Goal: Book appointment/travel/reservation

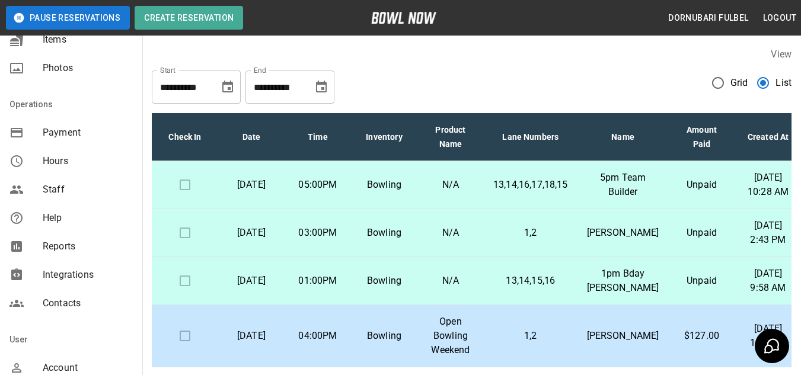
scroll to position [293, 0]
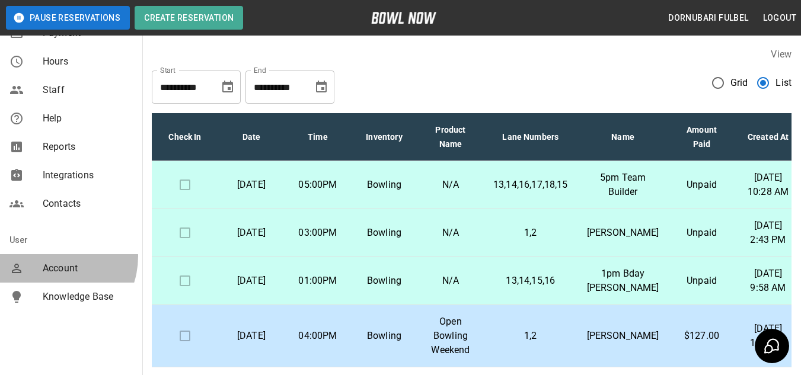
click at [51, 257] on div "Account" at bounding box center [71, 268] width 142 height 28
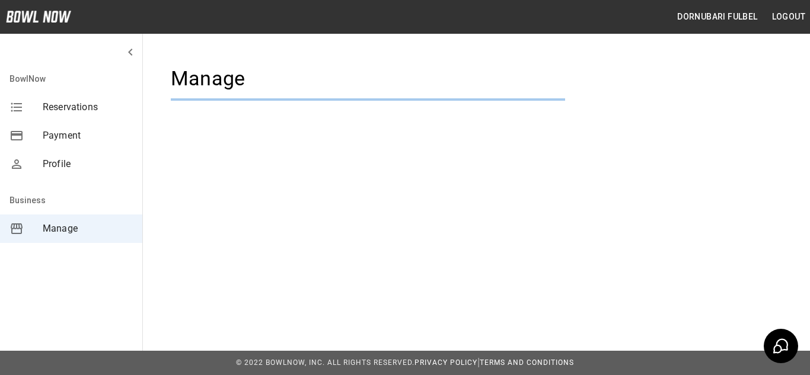
click at [51, 257] on div "BowlNow Reservations Payment Profile Business Manage" at bounding box center [71, 187] width 143 height 375
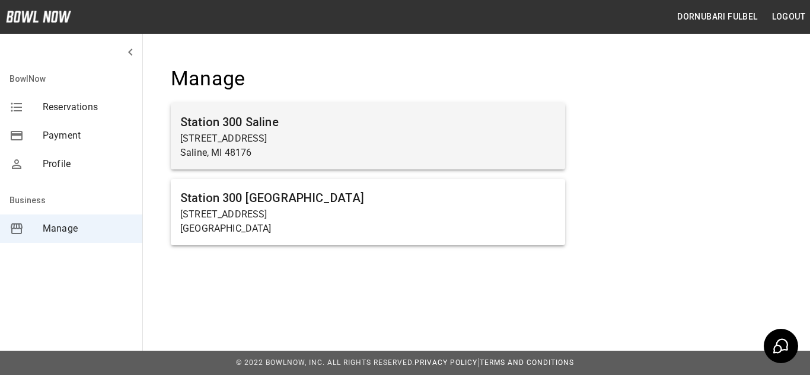
click at [298, 138] on p "[STREET_ADDRESS]" at bounding box center [367, 139] width 375 height 14
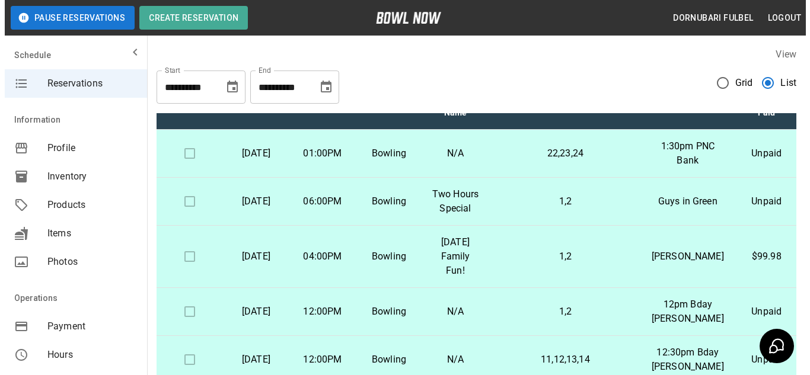
scroll to position [36, 0]
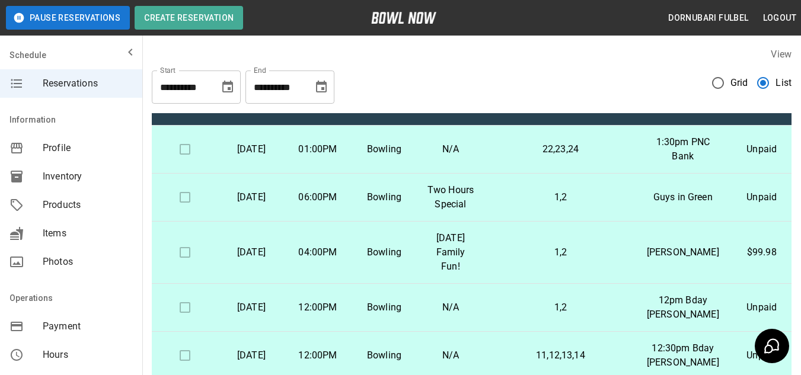
click at [506, 166] on td "22,23,24" at bounding box center [561, 150] width 154 height 48
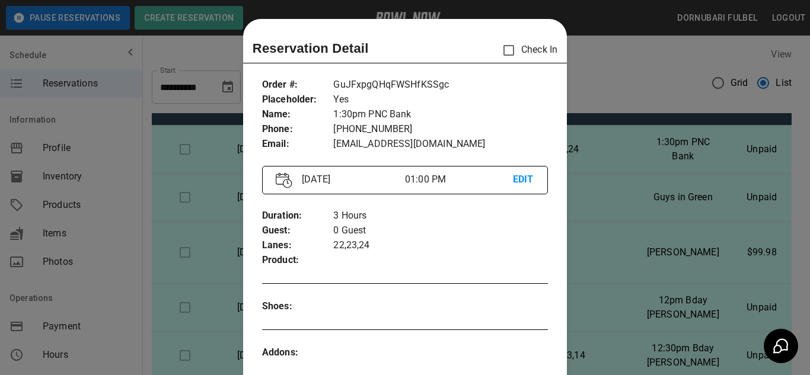
scroll to position [19, 0]
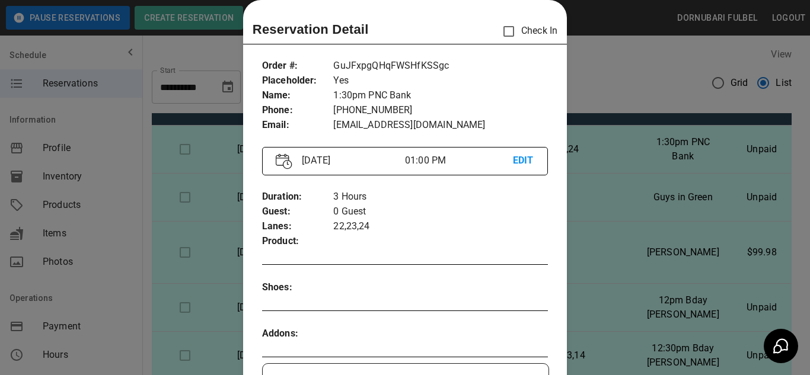
click at [650, 271] on div at bounding box center [405, 187] width 810 height 375
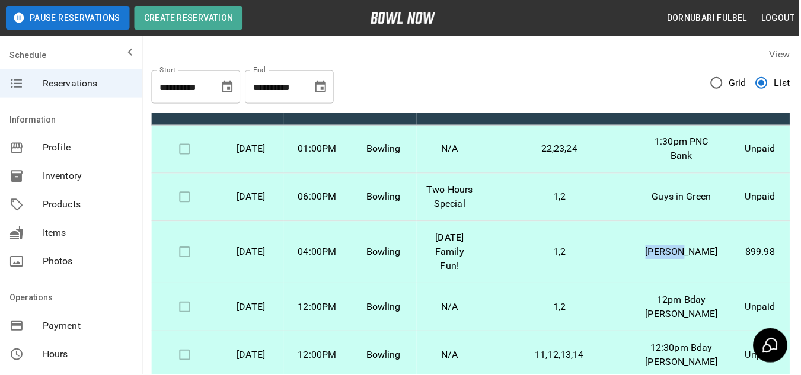
click at [650, 271] on td "[PERSON_NAME]" at bounding box center [682, 253] width 91 height 62
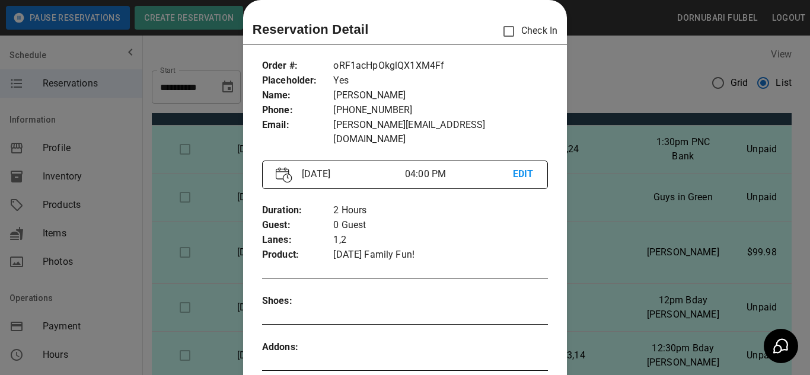
click at [615, 92] on div at bounding box center [405, 187] width 810 height 375
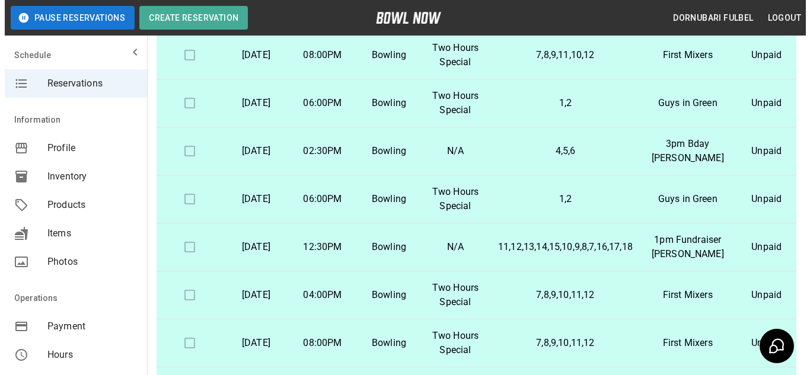
scroll to position [90, 0]
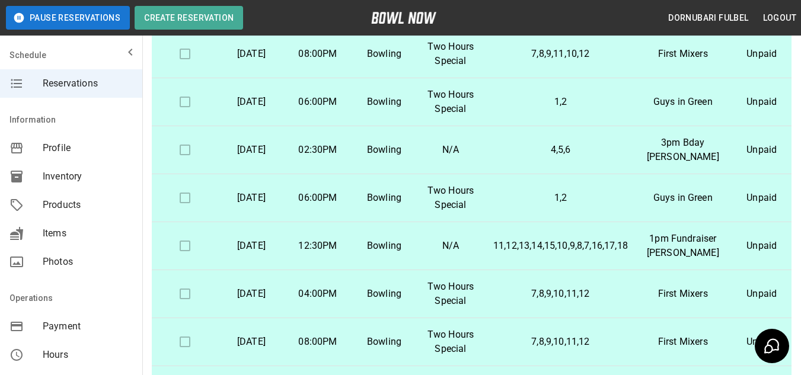
click at [474, 222] on td "N/A" at bounding box center [450, 246] width 66 height 48
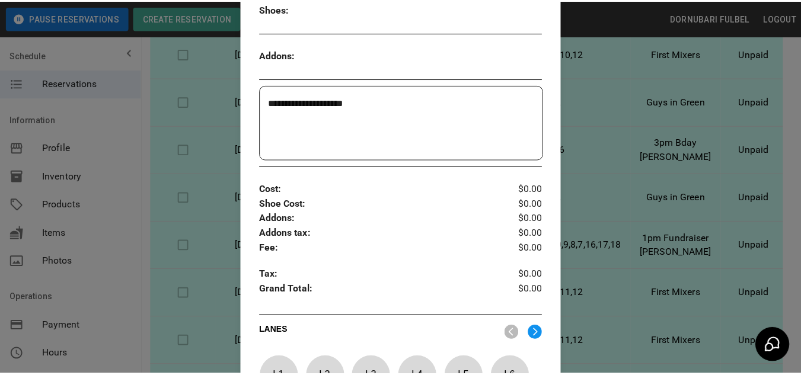
scroll to position [299, 0]
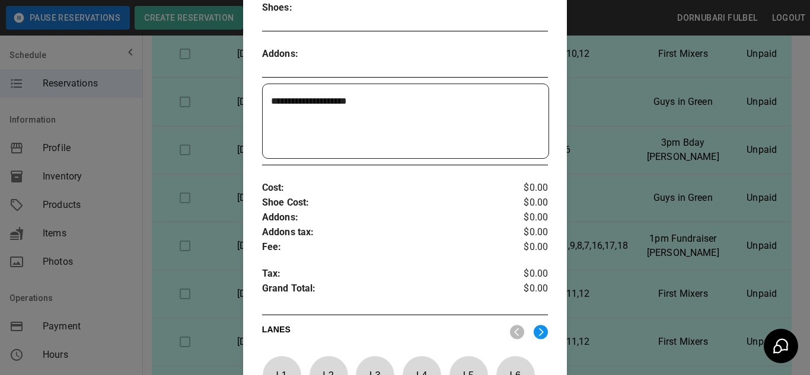
click at [583, 232] on div at bounding box center [405, 187] width 810 height 375
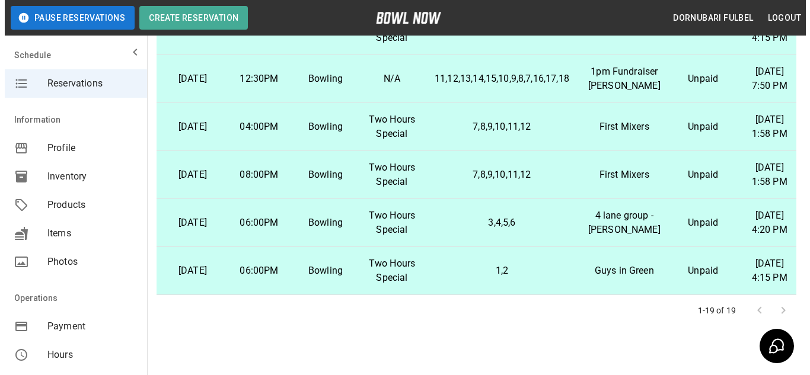
scroll to position [261, 0]
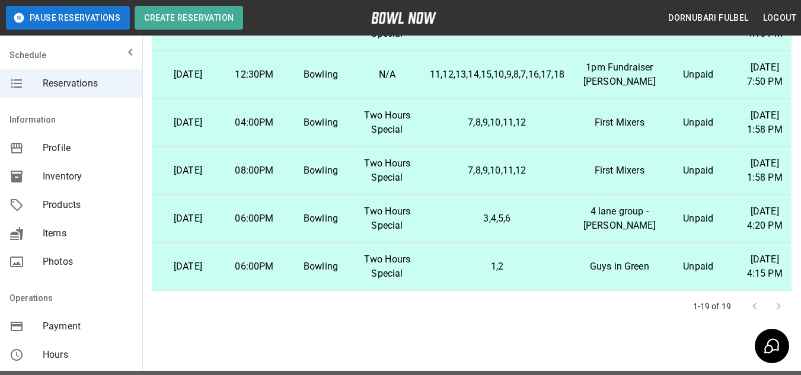
click at [538, 196] on td "3,4,5,6" at bounding box center [497, 219] width 154 height 48
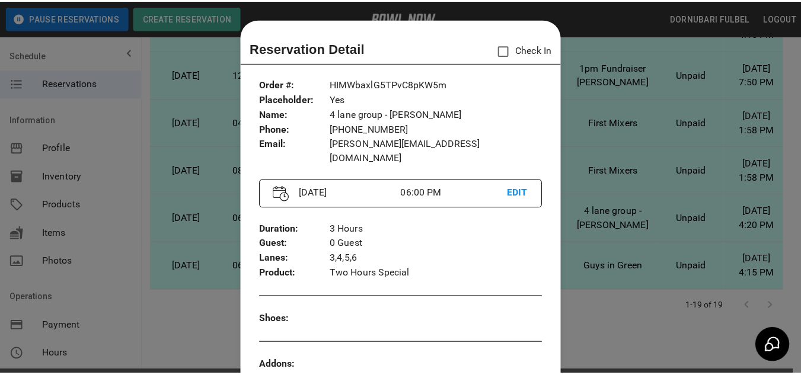
scroll to position [19, 0]
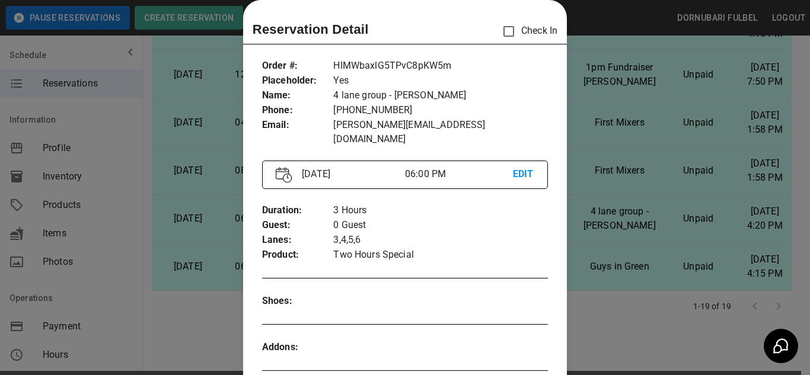
click at [596, 314] on div at bounding box center [405, 187] width 810 height 375
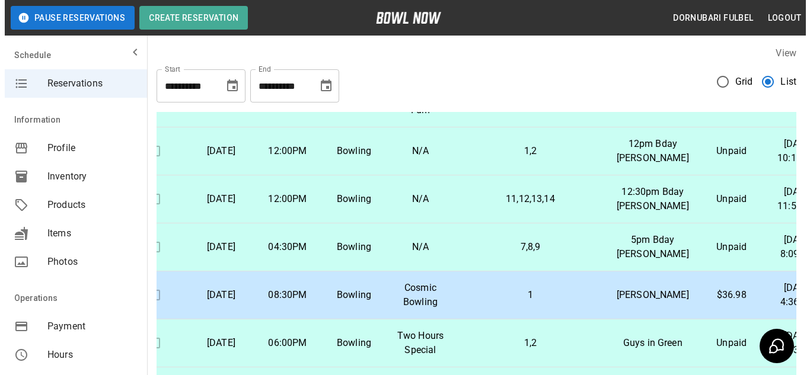
scroll to position [191, 34]
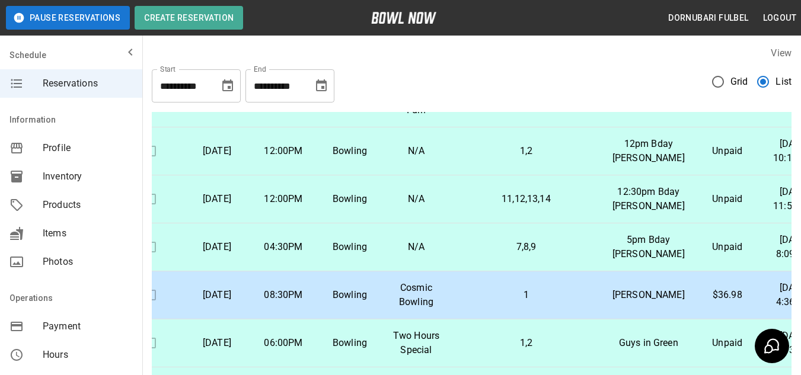
click at [480, 175] on td "1,2" at bounding box center [526, 151] width 154 height 48
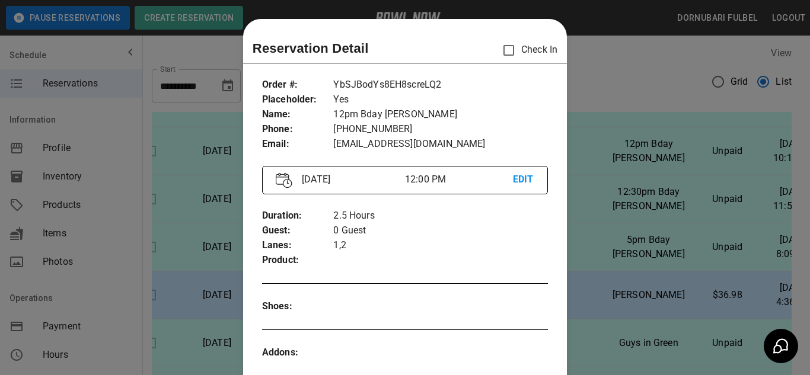
scroll to position [19, 0]
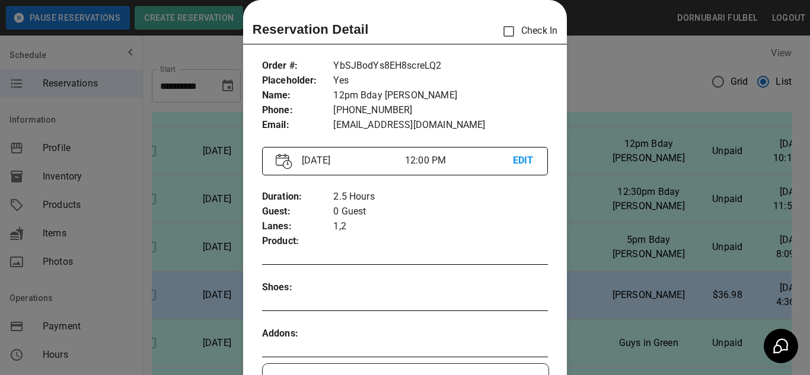
click at [584, 265] on div at bounding box center [405, 187] width 810 height 375
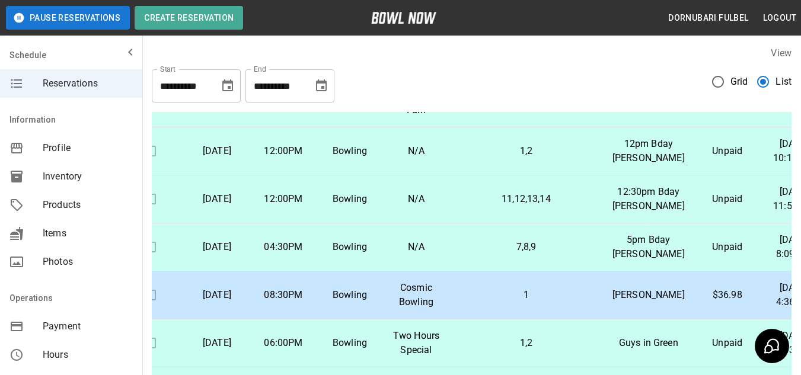
click at [470, 206] on p "11,12,13,14" at bounding box center [526, 199] width 135 height 14
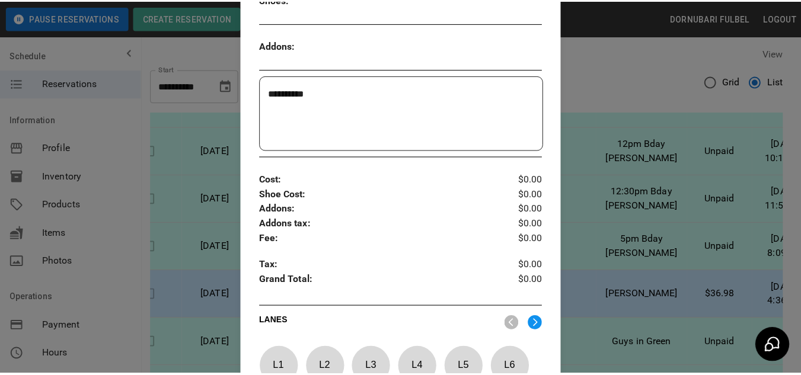
scroll to position [317, 0]
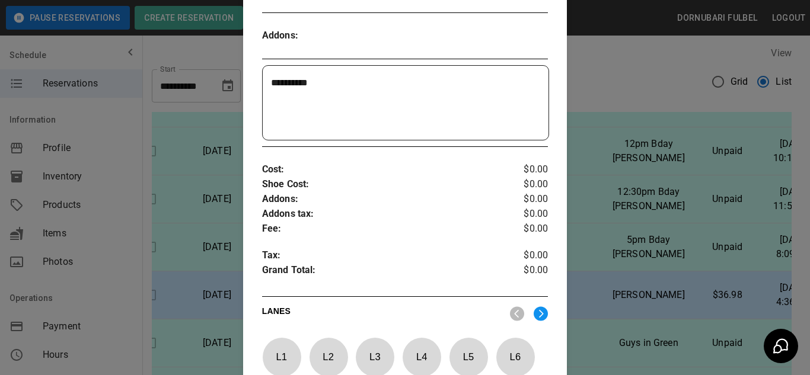
click at [648, 210] on div at bounding box center [405, 187] width 810 height 375
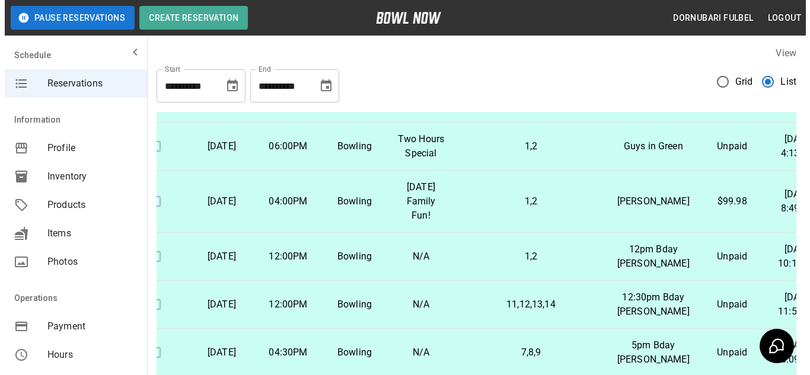
scroll to position [116, 34]
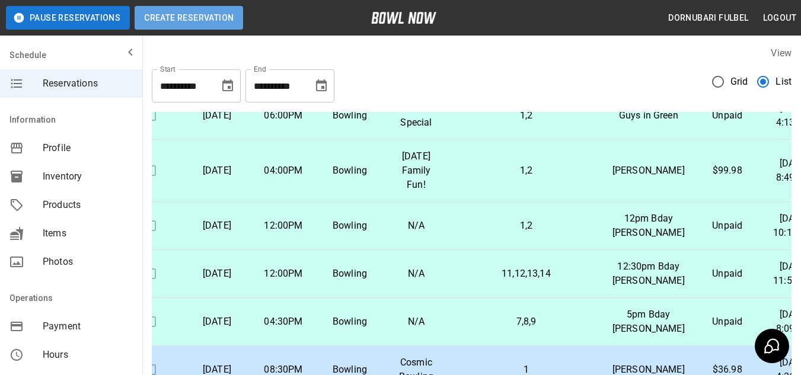
click at [200, 25] on button "Create Reservation" at bounding box center [189, 18] width 108 height 24
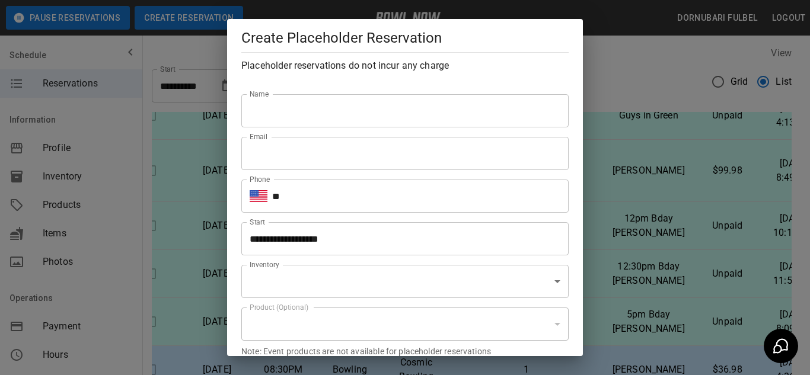
type input "**********"
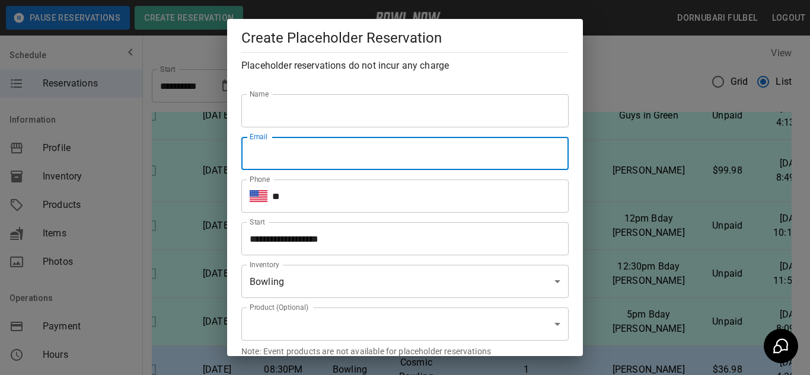
click at [366, 156] on input "Email" at bounding box center [404, 153] width 327 height 33
paste input "**********"
type input "**********"
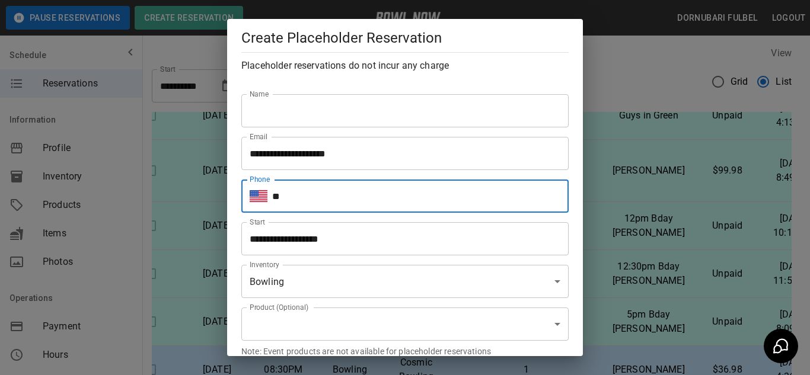
click at [317, 202] on input "**" at bounding box center [420, 196] width 296 height 33
drag, startPoint x: 317, startPoint y: 202, endPoint x: 380, endPoint y: 201, distance: 63.4
click at [380, 201] on input "**" at bounding box center [420, 196] width 296 height 33
type input "**********"
click at [338, 112] on input "Name" at bounding box center [404, 110] width 327 height 33
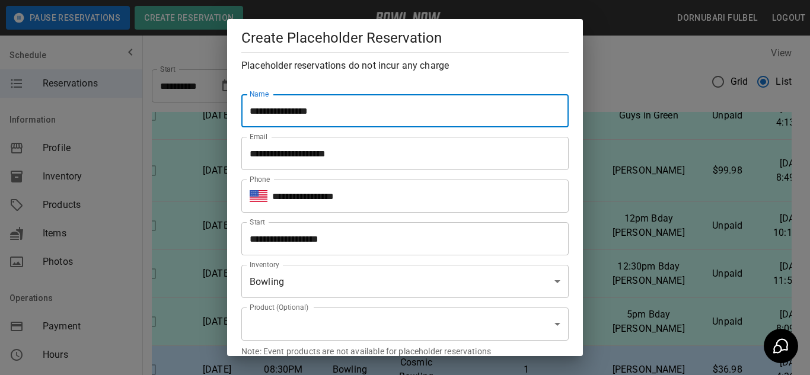
click at [283, 108] on input "**********" at bounding box center [404, 110] width 327 height 33
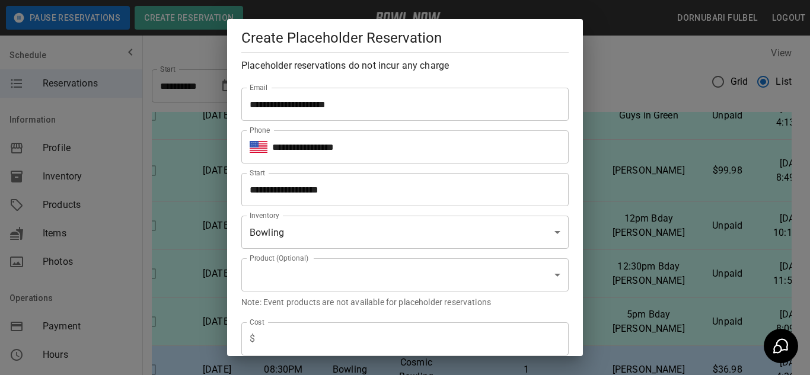
scroll to position [50, 0]
type input "**********"
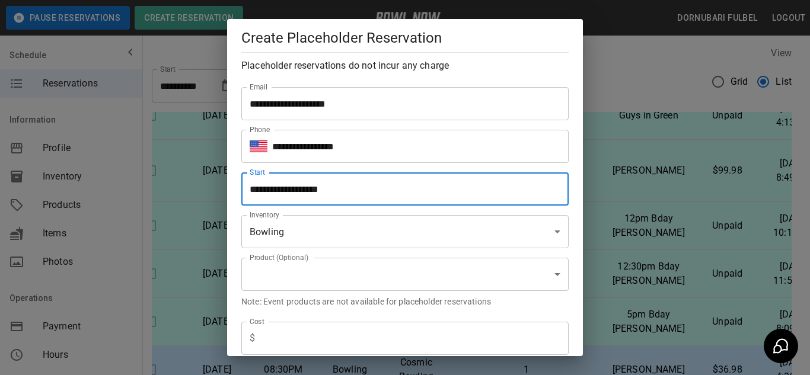
click at [388, 194] on input "**********" at bounding box center [400, 188] width 319 height 33
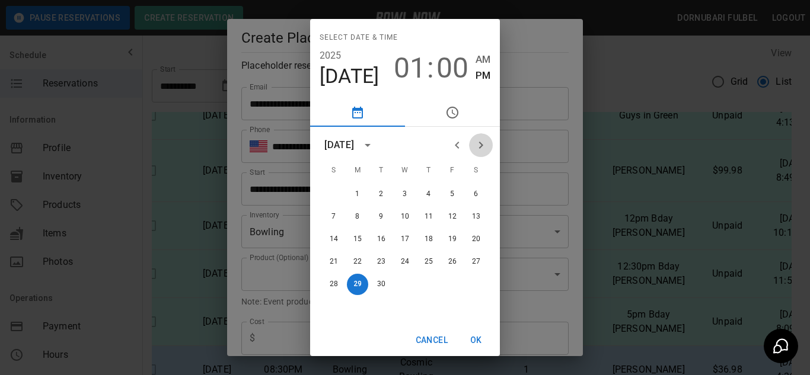
click at [479, 142] on icon "Next month" at bounding box center [481, 145] width 14 height 14
click at [478, 198] on button "4" at bounding box center [476, 194] width 21 height 21
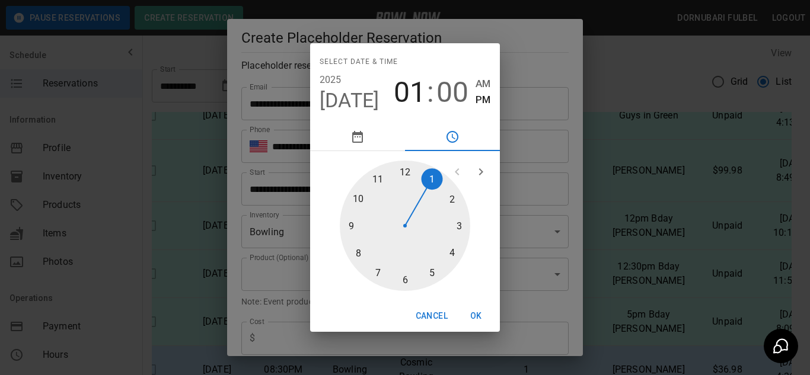
click at [449, 247] on div at bounding box center [405, 226] width 130 height 130
type input "**********"
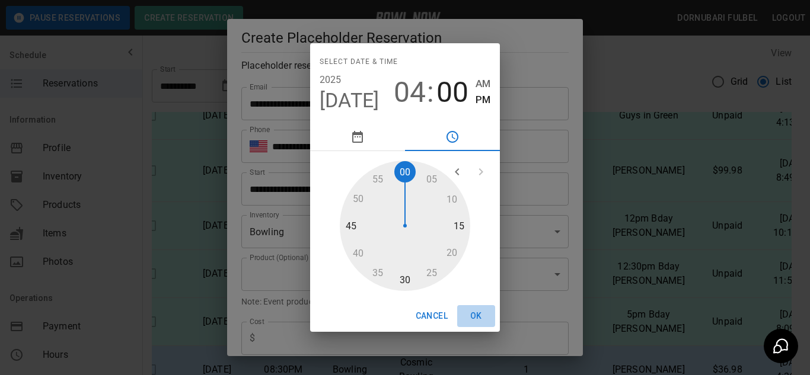
click at [480, 315] on button "OK" at bounding box center [476, 316] width 38 height 22
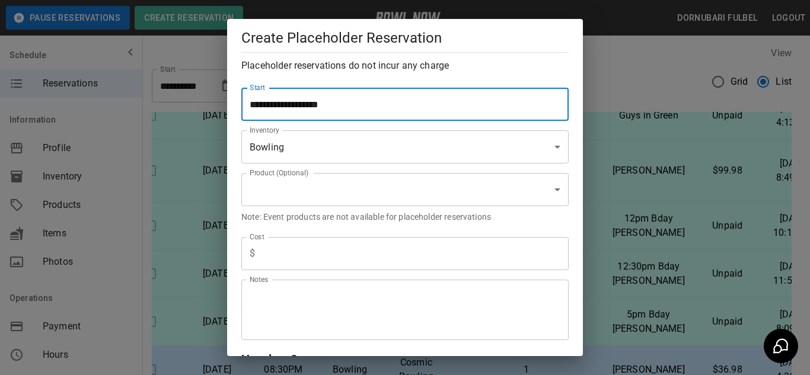
scroll to position [134, 0]
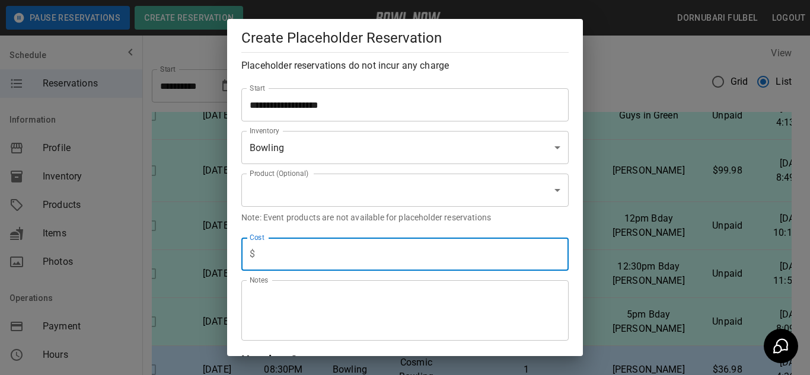
click at [323, 250] on input "text" at bounding box center [414, 254] width 309 height 33
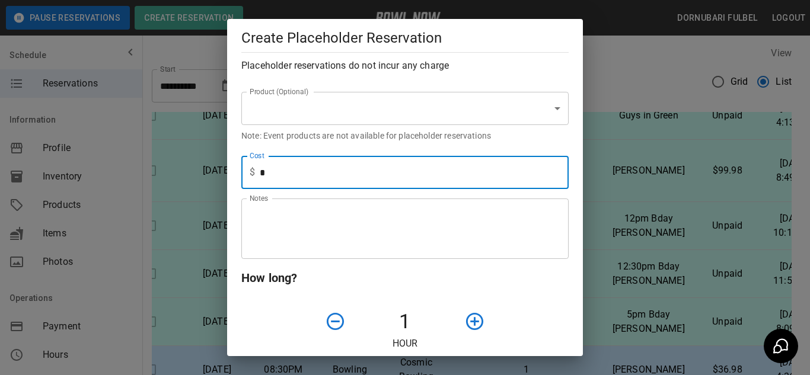
scroll to position [216, 0]
type input "*"
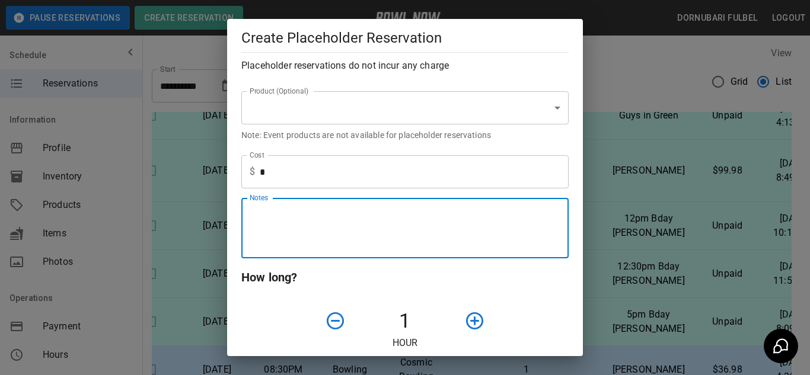
click at [328, 218] on textarea "Notes" at bounding box center [405, 228] width 311 height 41
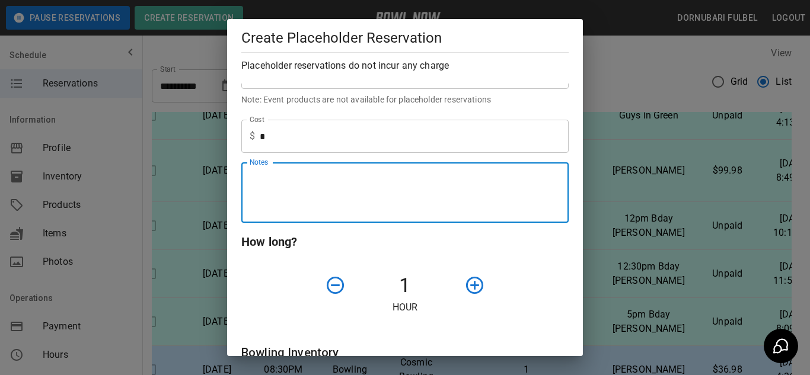
scroll to position [257, 0]
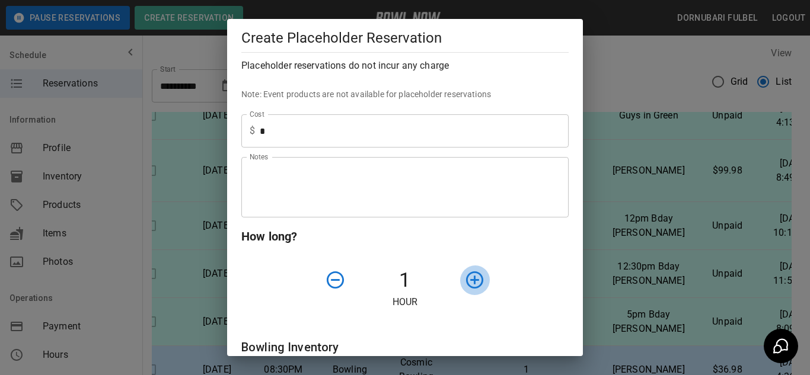
click at [464, 277] on icon "button" at bounding box center [474, 280] width 21 height 21
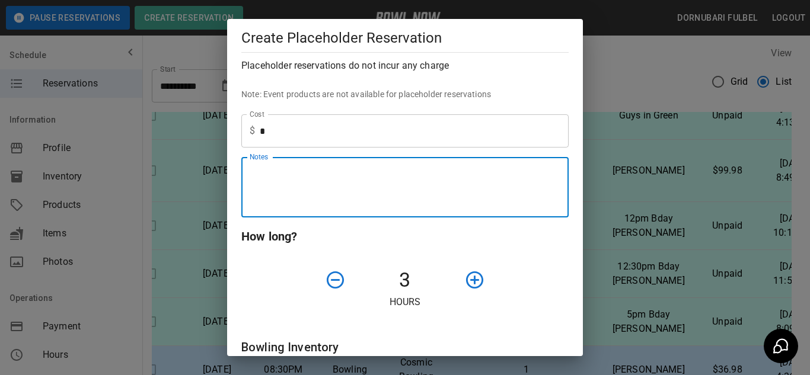
click at [388, 172] on textarea "Notes" at bounding box center [405, 187] width 311 height 41
type textarea "*******"
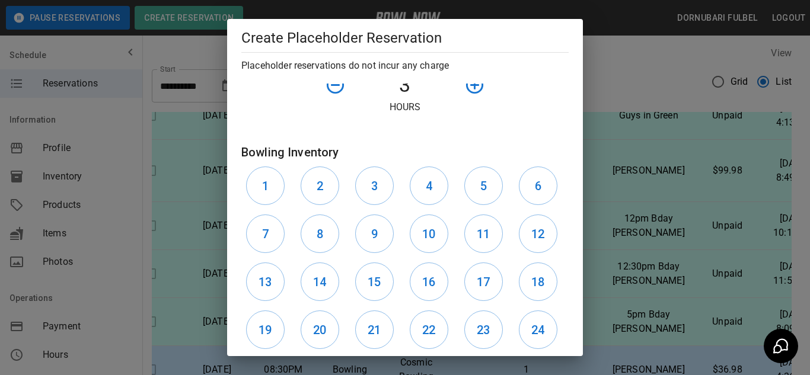
scroll to position [457, 0]
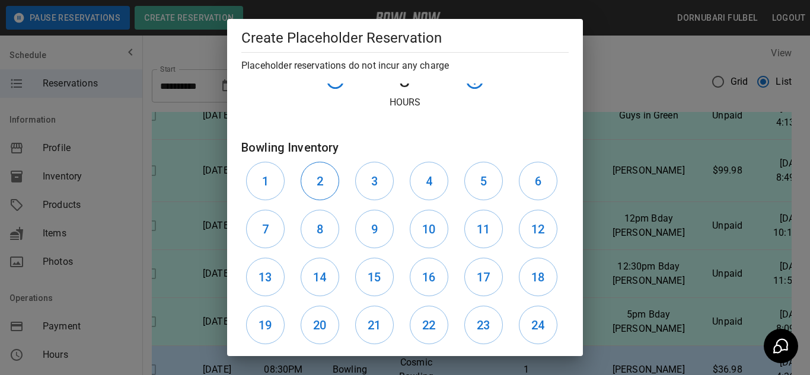
drag, startPoint x: 272, startPoint y: 181, endPoint x: 327, endPoint y: 190, distance: 55.2
click at [327, 190] on div "1 2 3 4 5 6 7 8 9 10 11 12 13 14 15 16 17 18 19 20 21 22 23 24" at bounding box center [404, 253] width 327 height 192
click at [327, 190] on button "2" at bounding box center [320, 181] width 39 height 39
click at [371, 174] on h6 "3" at bounding box center [374, 181] width 7 height 19
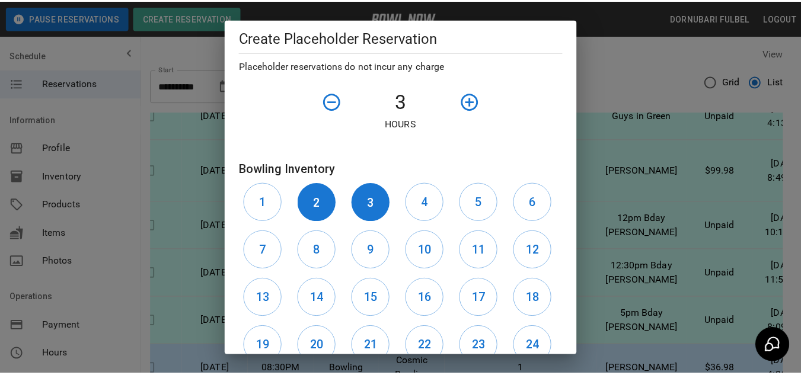
scroll to position [520, 0]
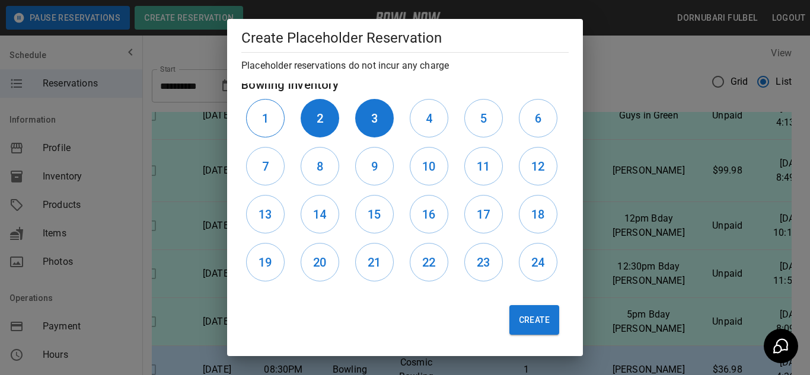
drag, startPoint x: 283, startPoint y: 131, endPoint x: 248, endPoint y: 117, distance: 37.5
click at [248, 117] on div "1" at bounding box center [268, 118] width 55 height 48
click at [248, 117] on button "1" at bounding box center [265, 118] width 39 height 39
click at [532, 321] on button "Create" at bounding box center [534, 320] width 50 height 30
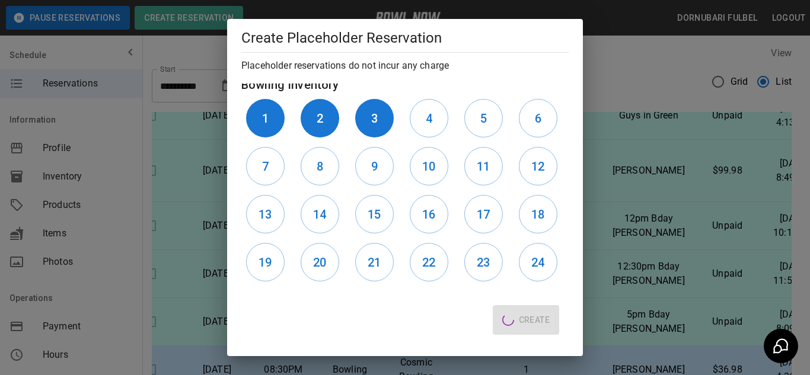
type input "**"
type input "**********"
